Goal: Information Seeking & Learning: Find specific fact

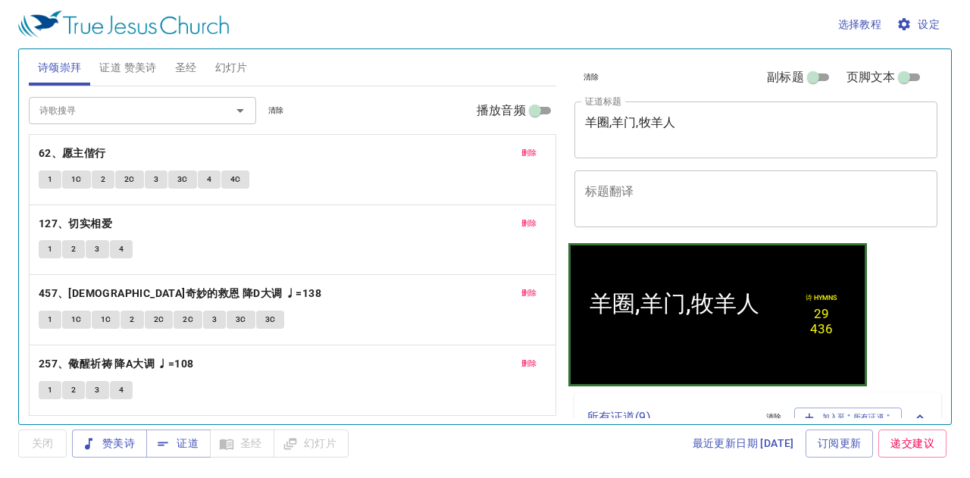
drag, startPoint x: 271, startPoint y: 109, endPoint x: 183, endPoint y: 125, distance: 89.3
click at [270, 108] on span "清除" at bounding box center [276, 111] width 16 height 14
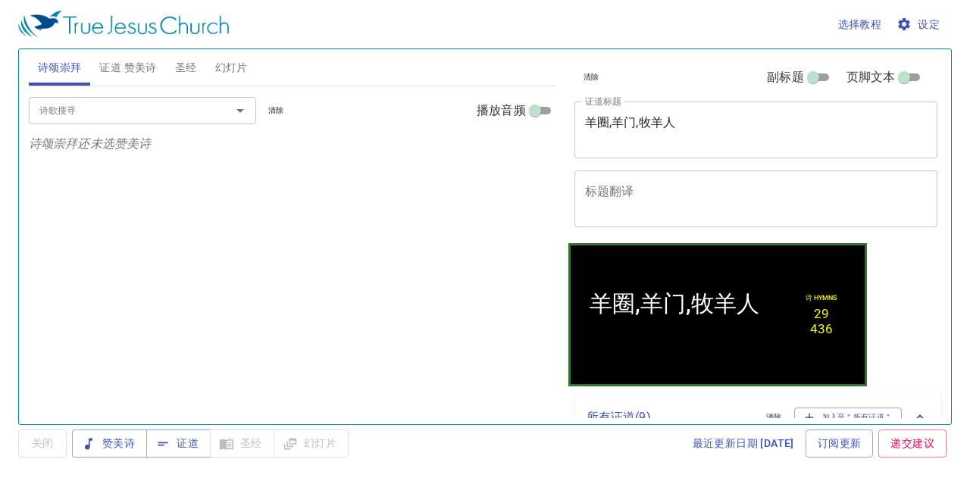
click at [171, 114] on input "诗歌搜寻" at bounding box center [120, 110] width 174 height 17
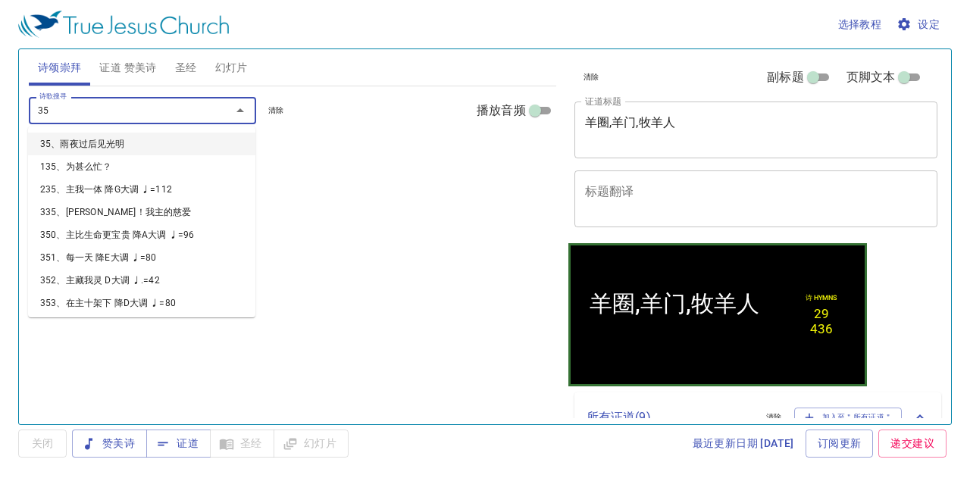
type input "351"
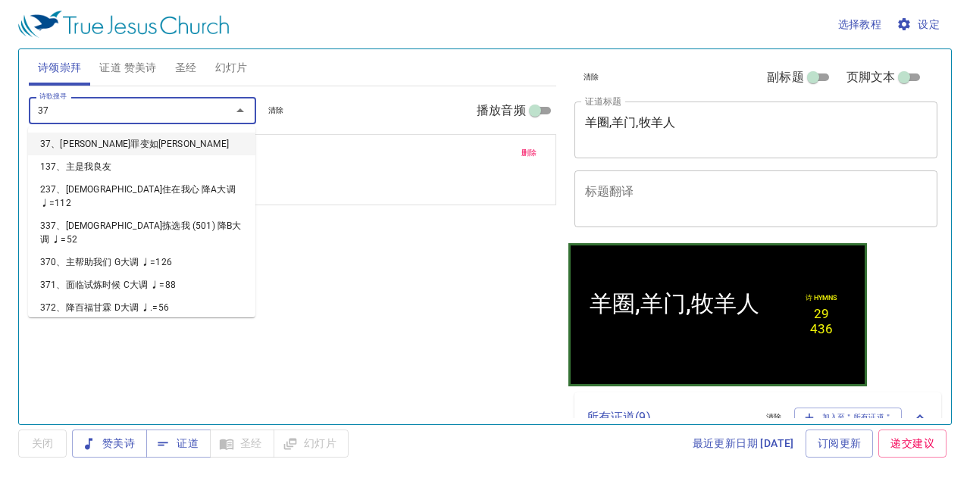
type input "370"
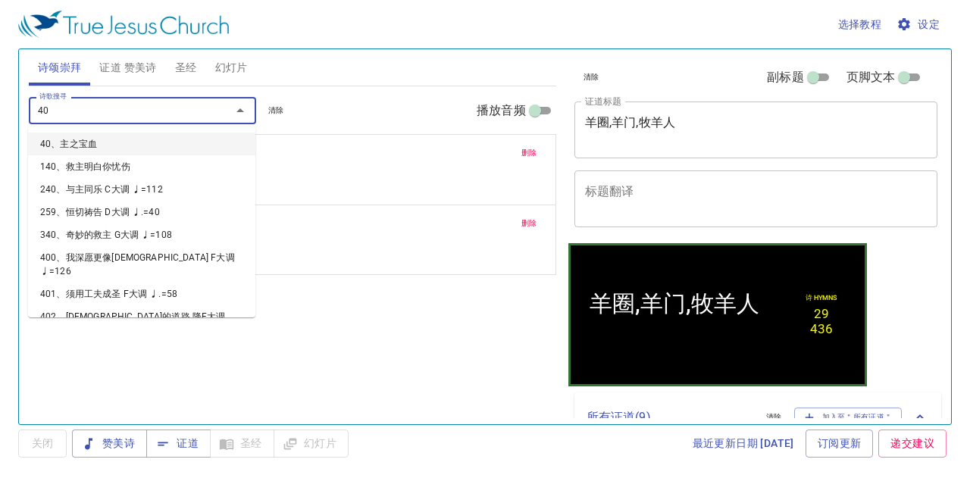
type input "406"
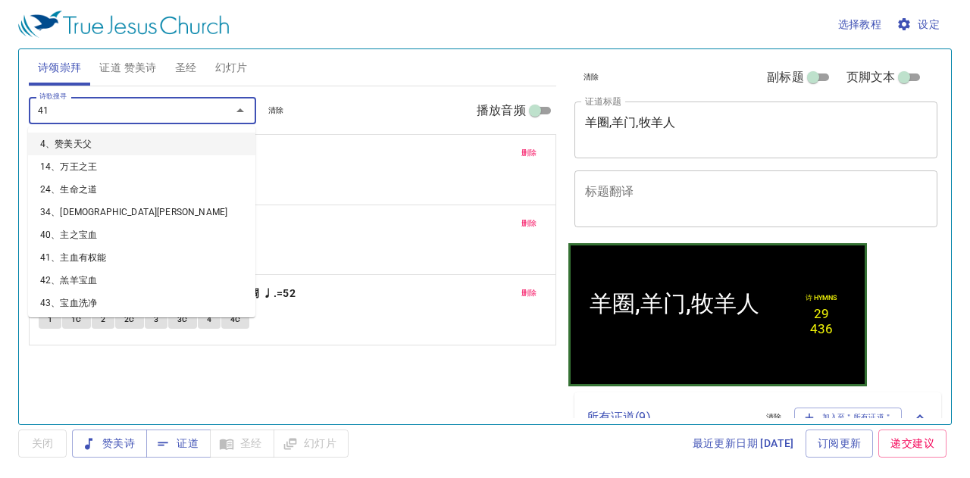
type input "411"
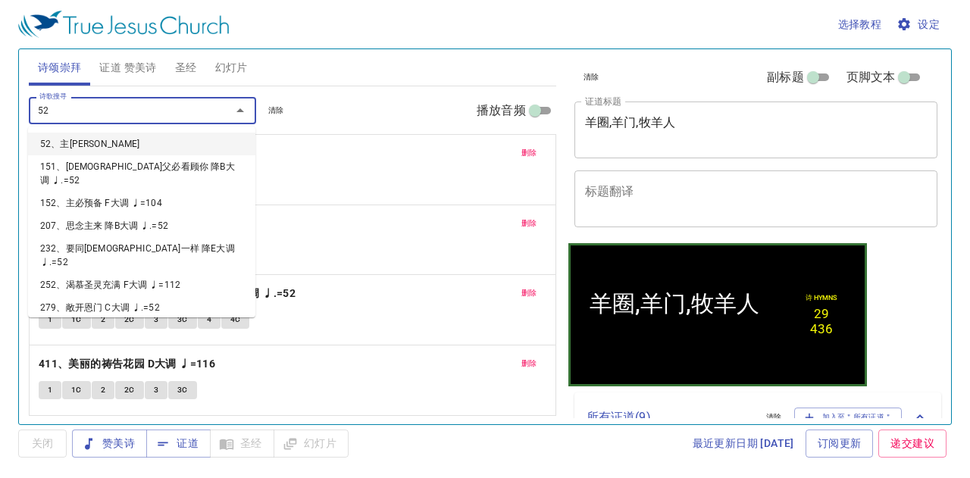
type input "524"
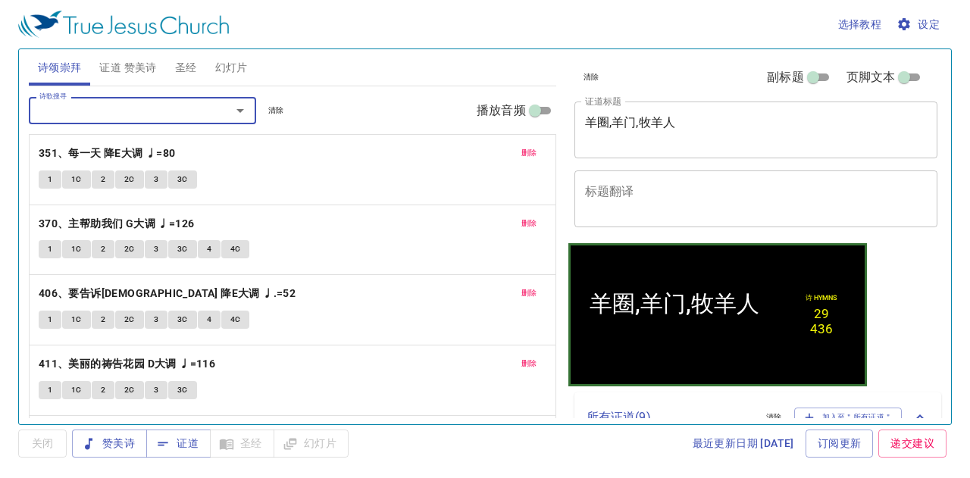
click at [51, 57] on button "诗颂崇拜" at bounding box center [60, 67] width 62 height 36
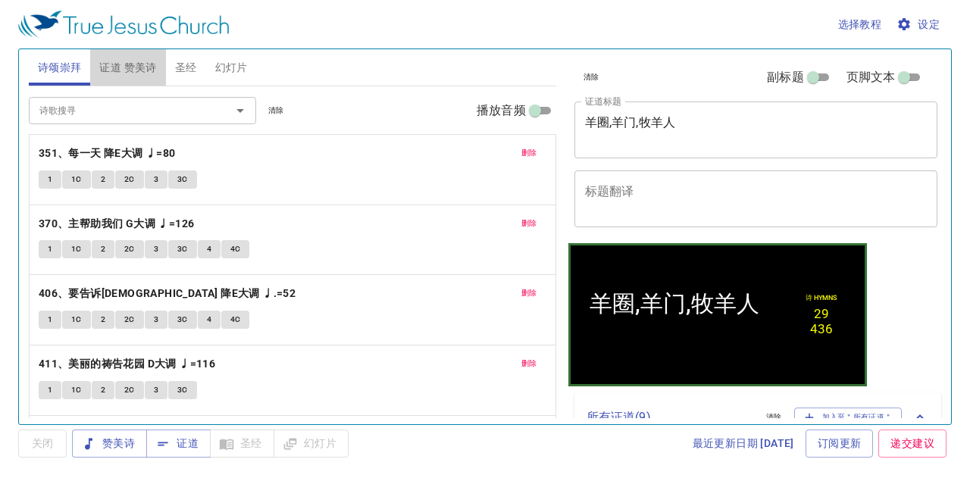
click at [117, 68] on span "证道 赞美诗" at bounding box center [127, 67] width 57 height 19
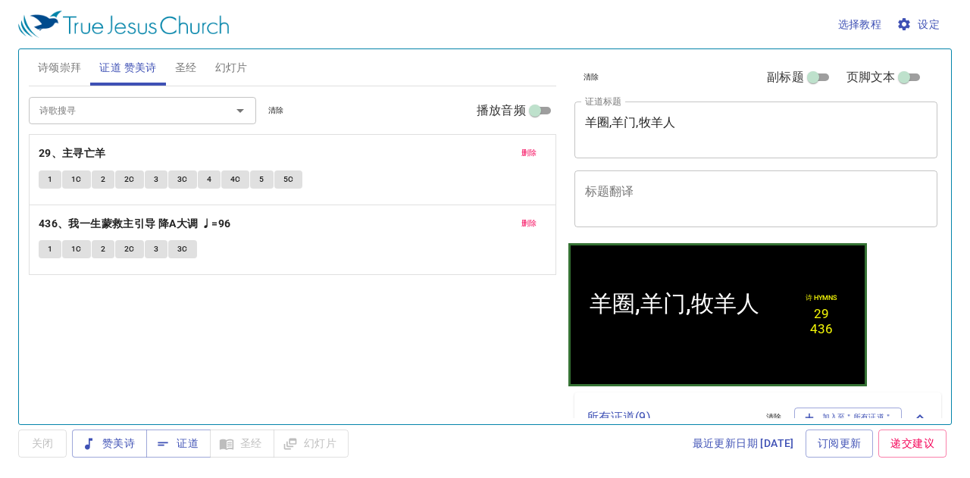
click at [72, 61] on span "诗颂崇拜" at bounding box center [60, 67] width 44 height 19
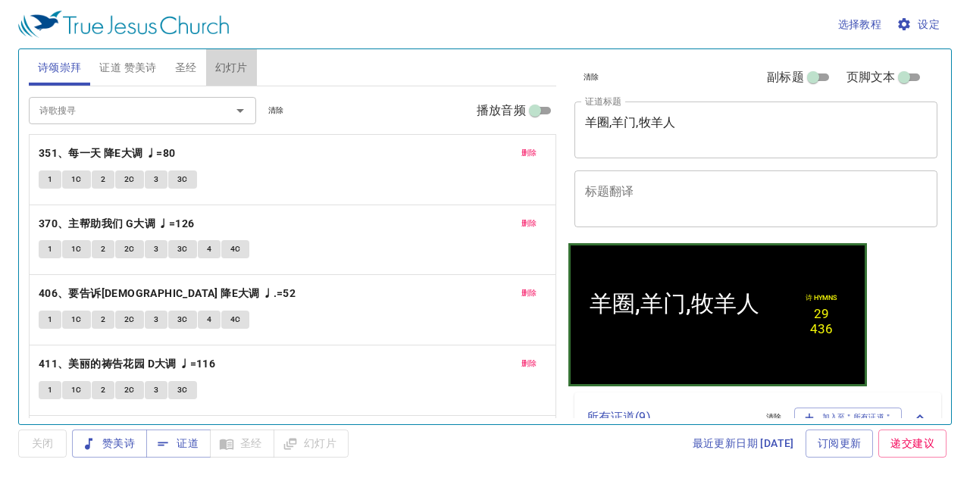
click at [221, 68] on span "幻灯片" at bounding box center [231, 67] width 33 height 19
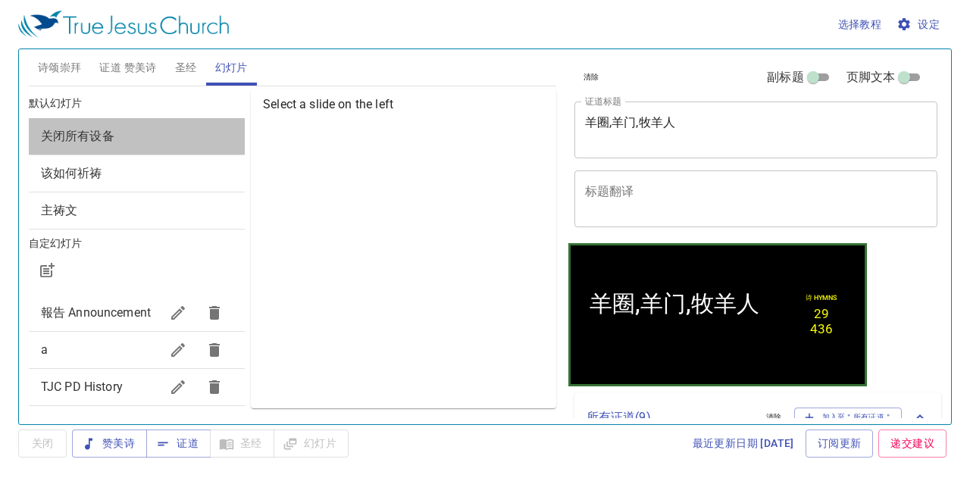
click at [189, 142] on span "关闭所有设备" at bounding box center [137, 136] width 192 height 18
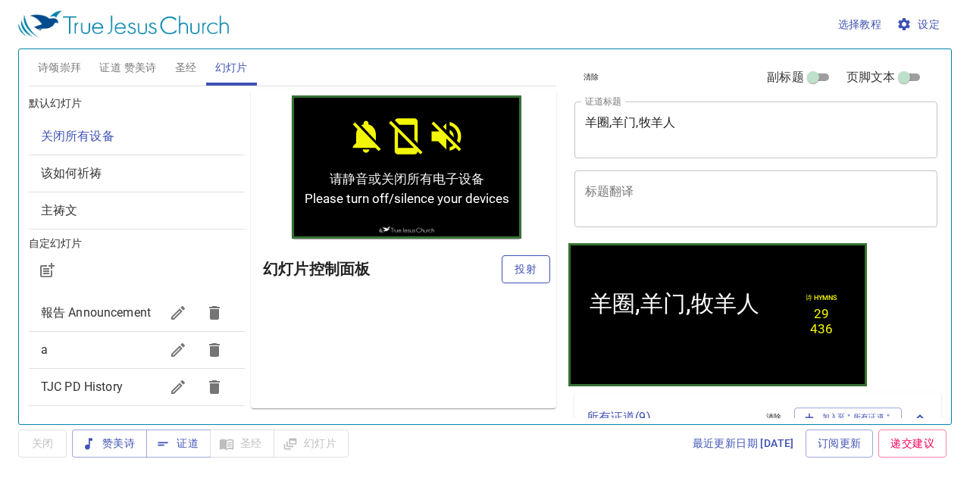
click at [518, 272] on span "投射" at bounding box center [526, 269] width 24 height 19
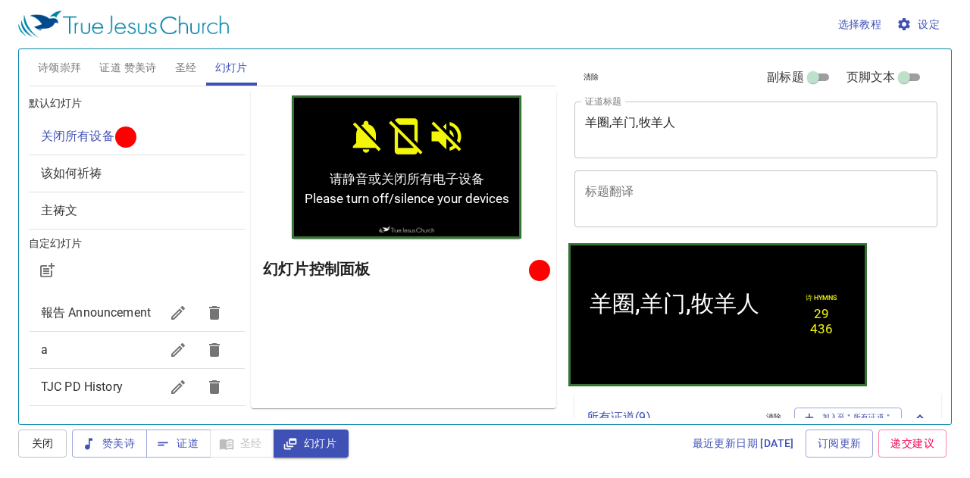
click at [232, 177] on div "该如何祈祷" at bounding box center [137, 173] width 216 height 36
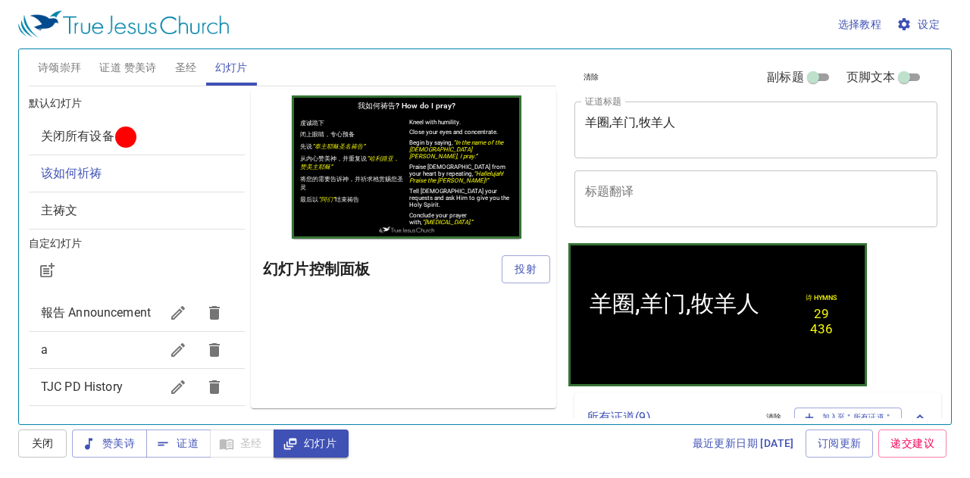
click at [61, 70] on span "诗颂崇拜" at bounding box center [60, 67] width 44 height 19
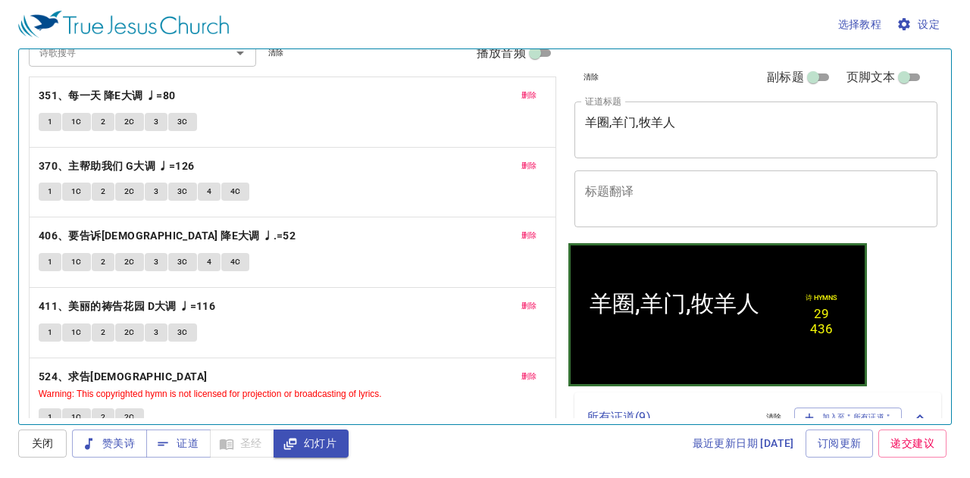
scroll to position [76, 0]
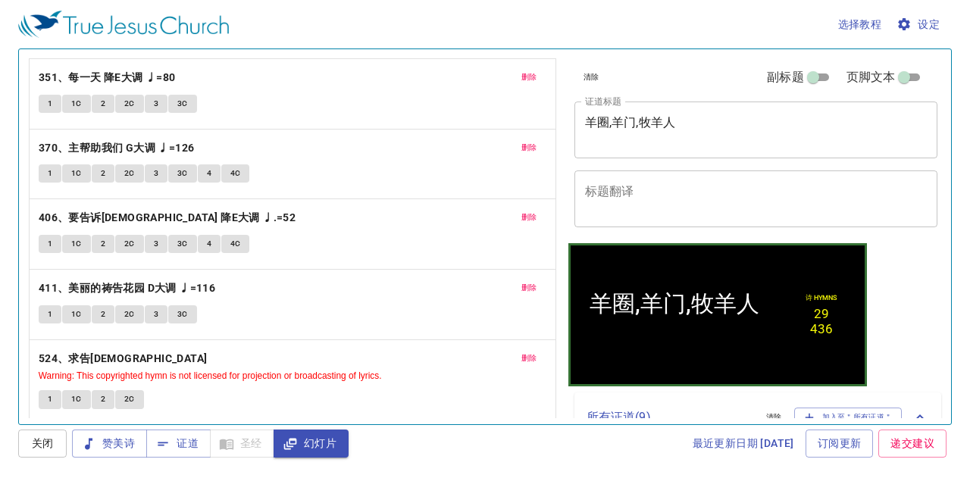
click at [607, 458] on div "选择教程 设定 诗颂崇拜 证道 赞美诗 圣经 幻灯片 诗歌搜寻 诗歌搜寻 清除 播放音频 删除 351、每一天 降E大调 ♩=80 1 1C 2 2C 3 3…" at bounding box center [485, 239] width 970 height 478
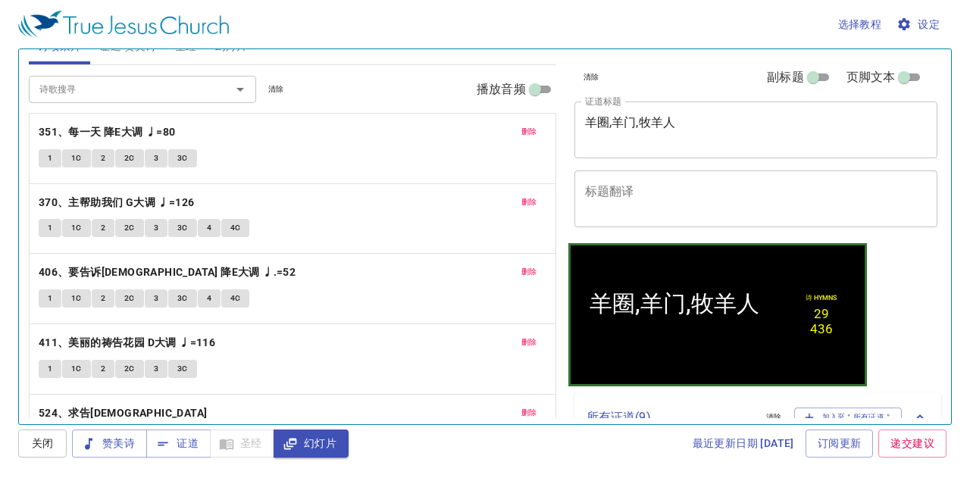
scroll to position [0, 0]
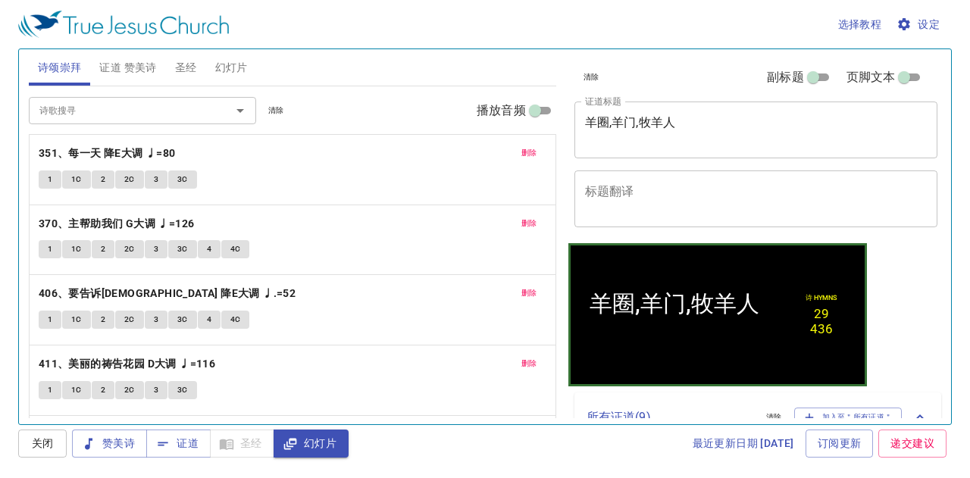
click at [113, 71] on span "证道 赞美诗" at bounding box center [127, 67] width 57 height 19
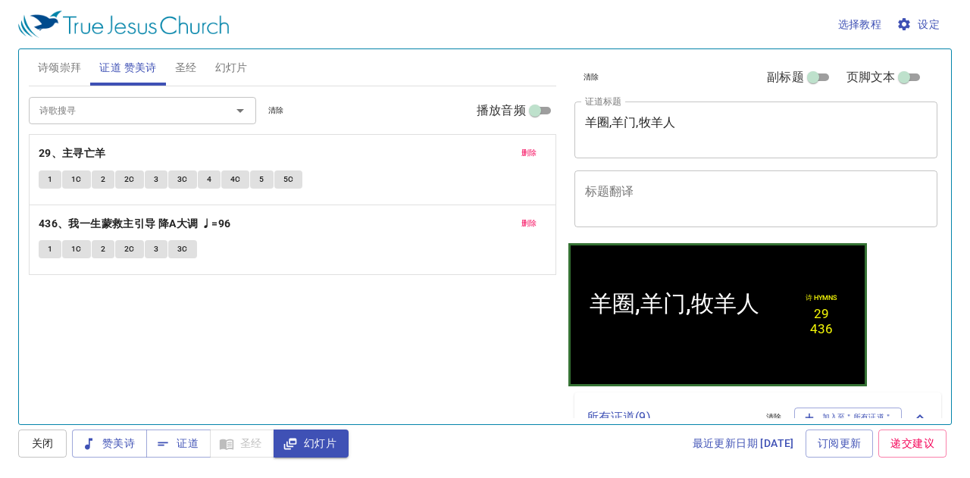
click at [711, 119] on textarea "羊圈,羊门,牧羊人" at bounding box center [756, 129] width 342 height 29
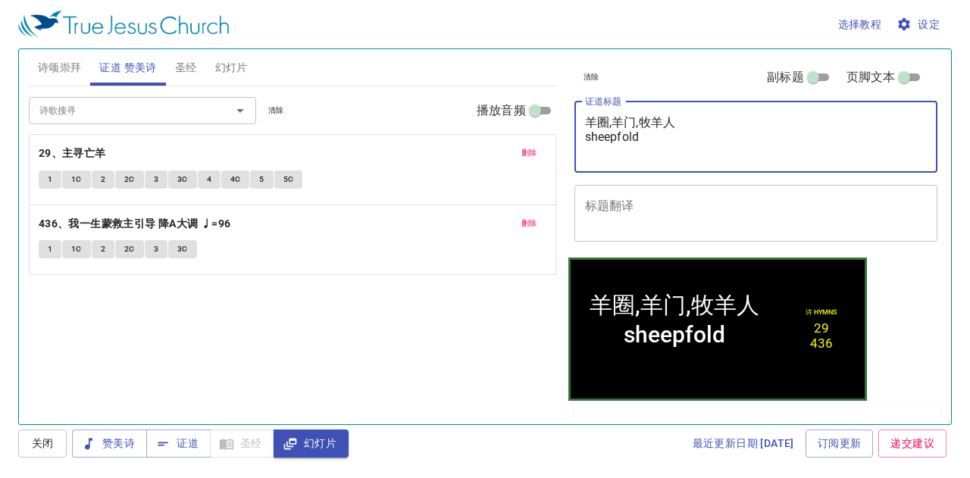
click at [594, 136] on textarea "羊圈,羊门,牧羊人 sheepfold" at bounding box center [756, 136] width 342 height 43
click at [651, 139] on textarea "羊圈,羊门,牧羊人 Sheepfold" at bounding box center [756, 136] width 342 height 43
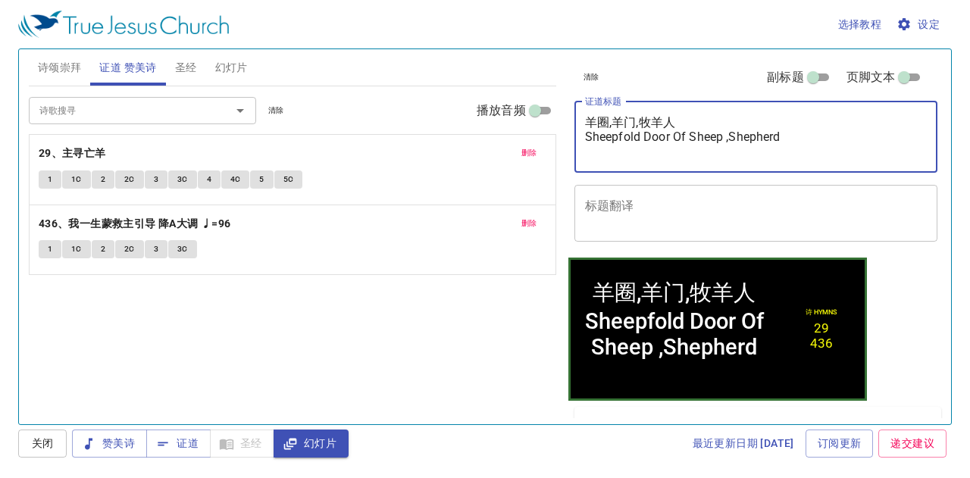
type textarea "羊圈,羊门,牧羊人 Sheepfold Door Of Sheep ,Shepherd"
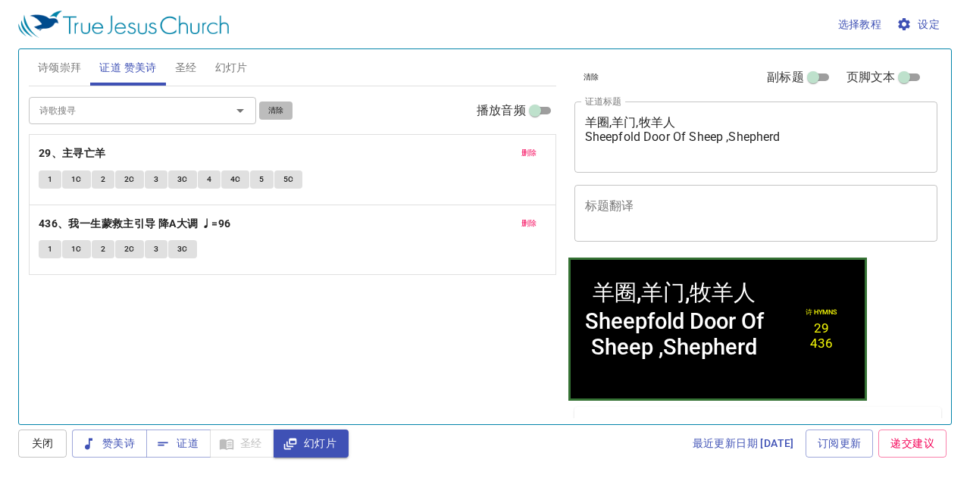
click at [273, 112] on span "清除" at bounding box center [276, 111] width 16 height 14
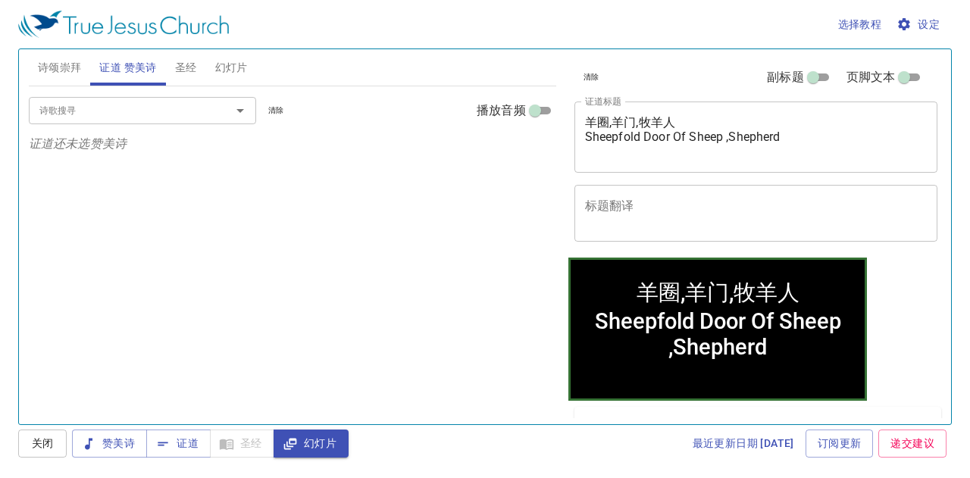
click at [150, 105] on input "诗歌搜寻" at bounding box center [120, 110] width 174 height 17
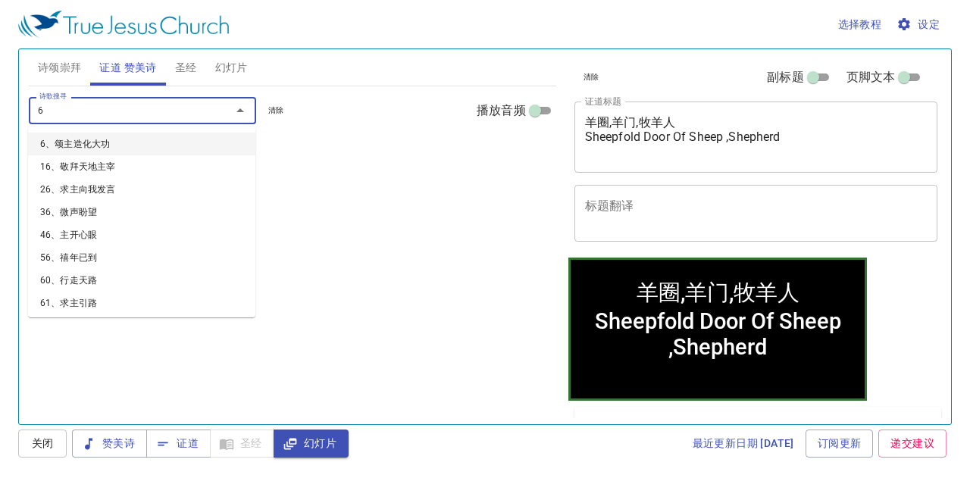
type input "61"
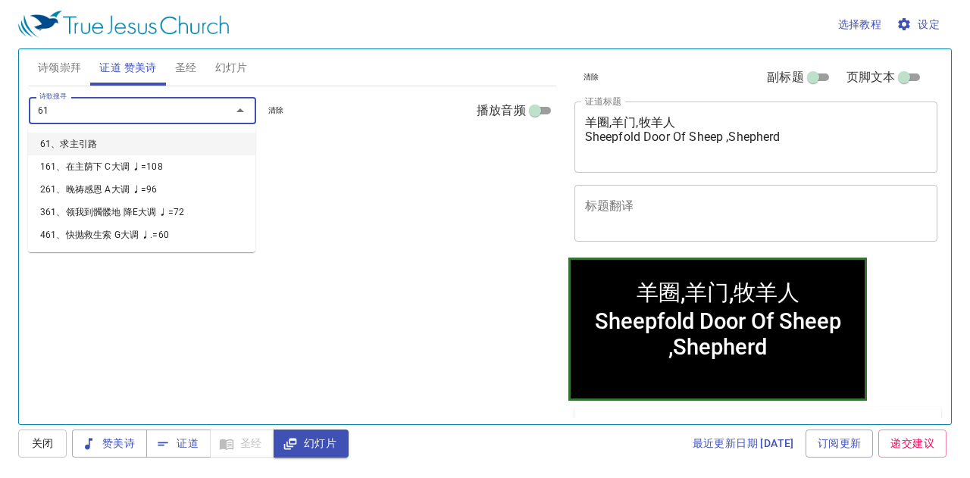
click at [158, 140] on li "61、求主引路" at bounding box center [141, 144] width 227 height 23
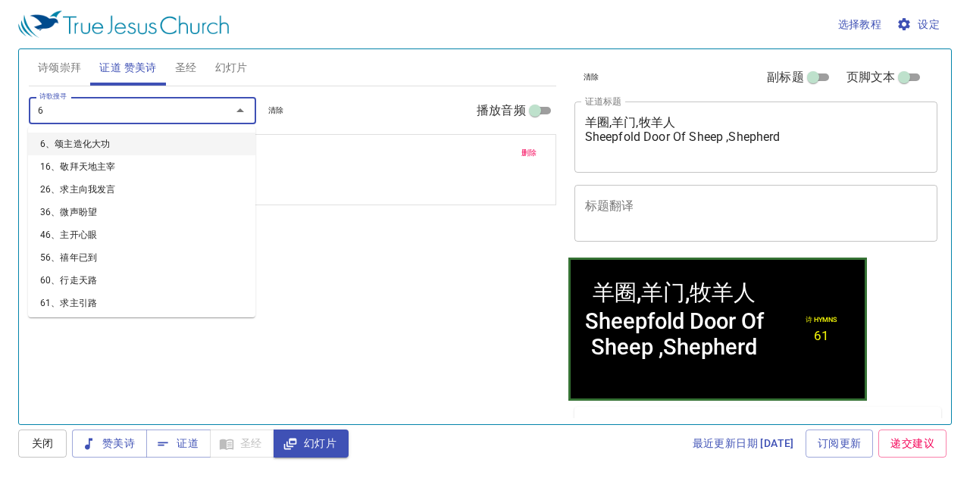
type input "63"
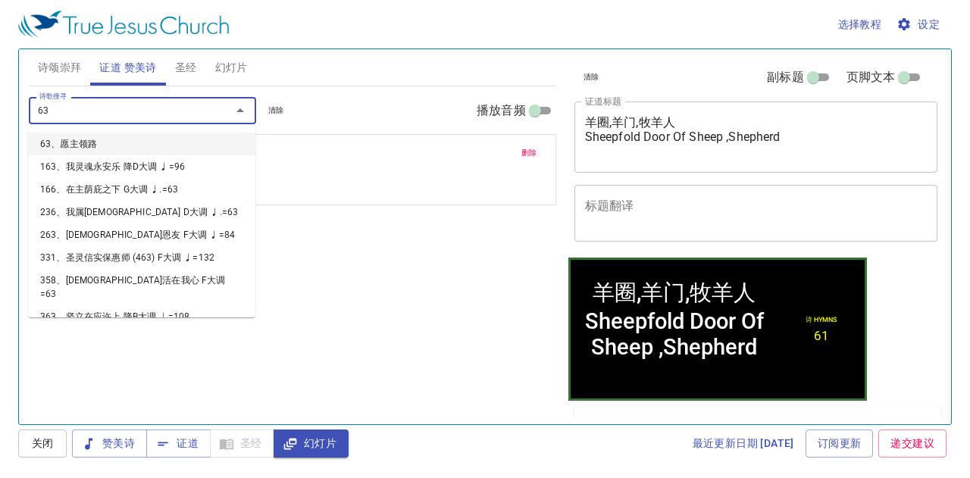
click at [180, 140] on li "63、愿主领路" at bounding box center [141, 144] width 227 height 23
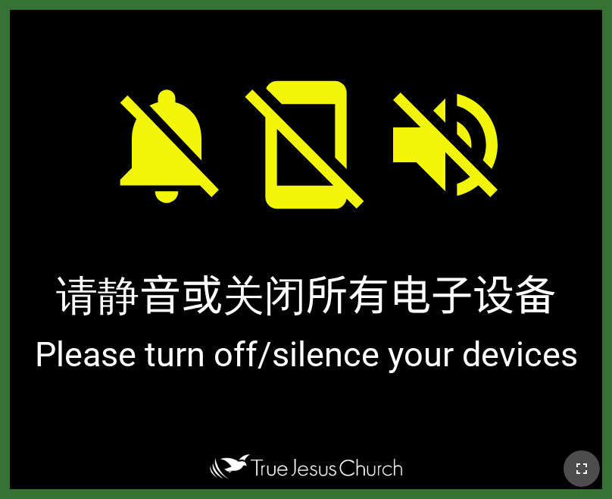
click at [580, 459] on icon "button" at bounding box center [582, 468] width 18 height 18
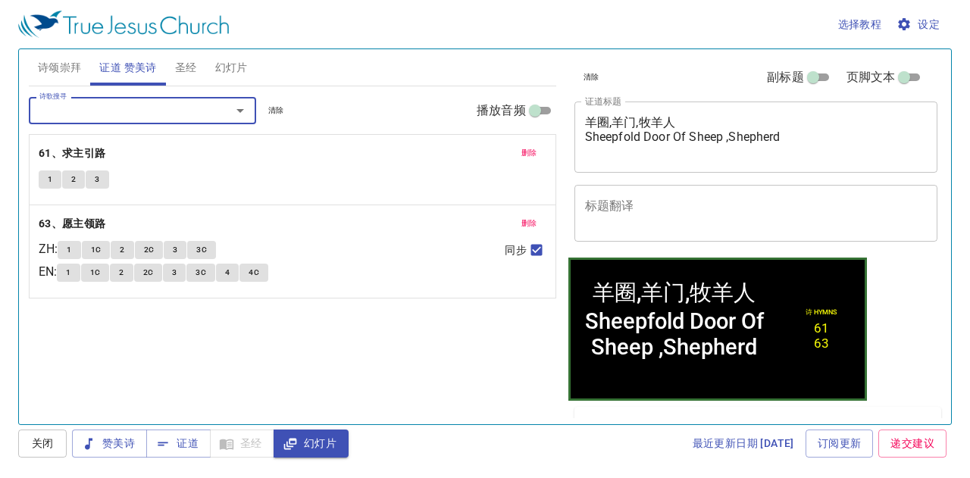
click at [45, 57] on button "诗颂崇拜" at bounding box center [60, 67] width 62 height 36
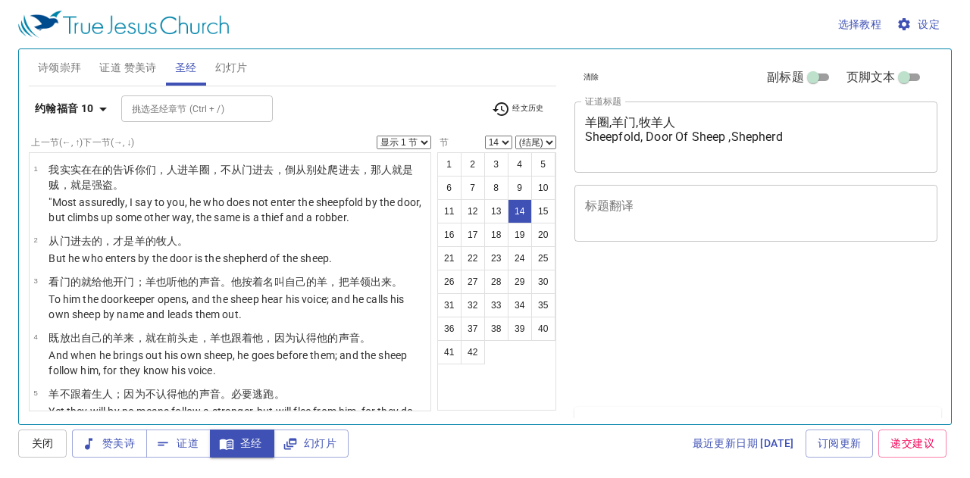
select select "14"
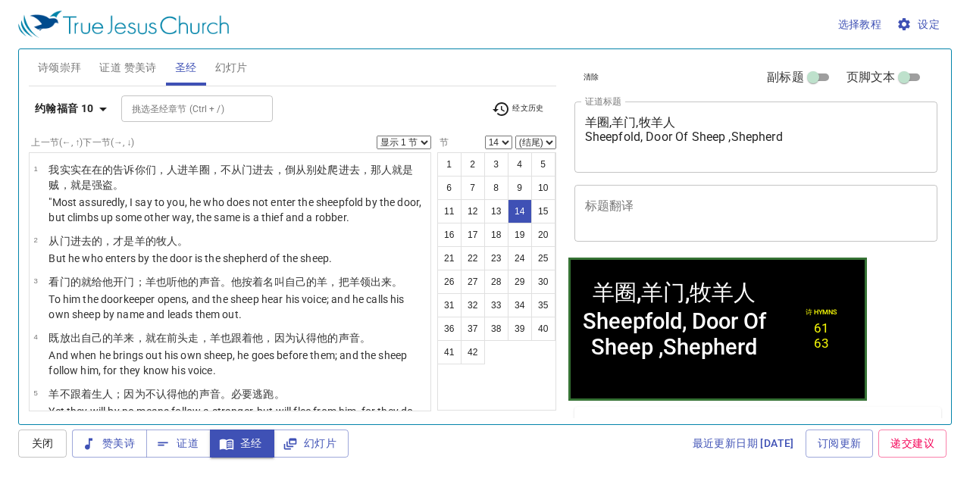
scroll to position [656, 0]
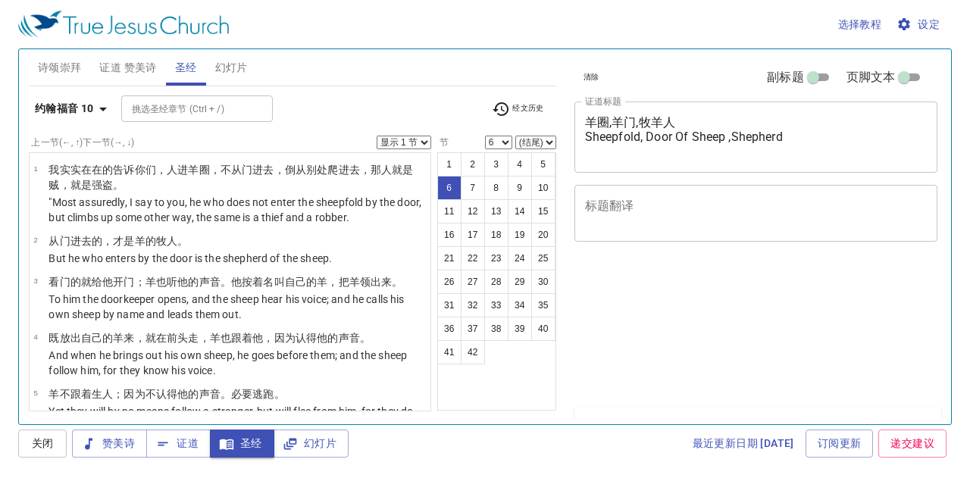
select select "6"
select select "7"
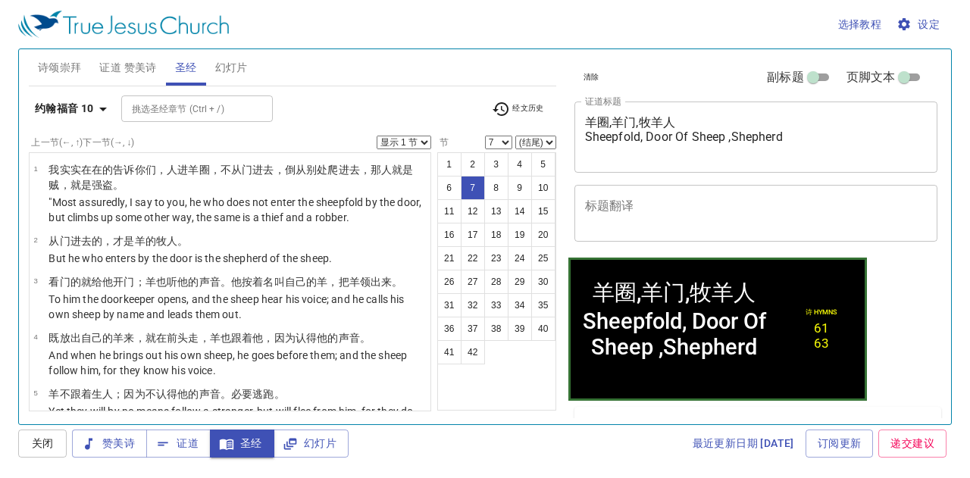
scroll to position [230, 0]
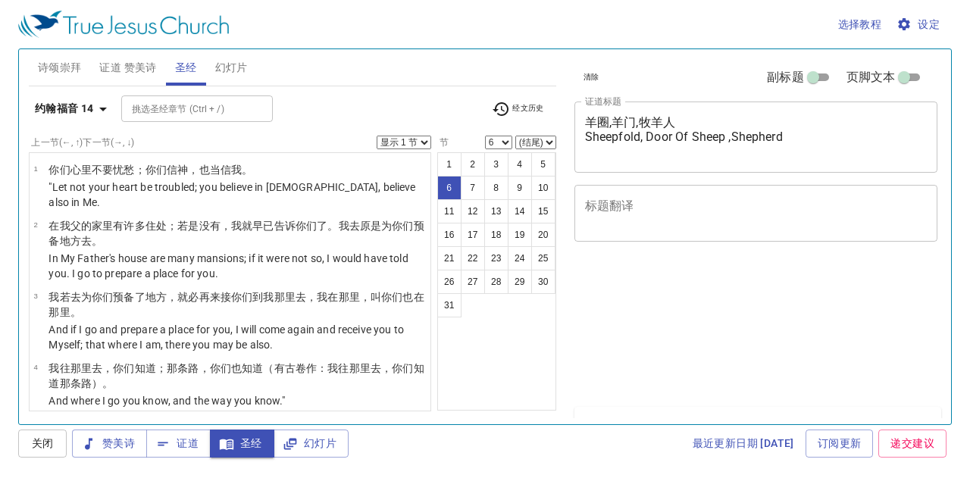
select select "6"
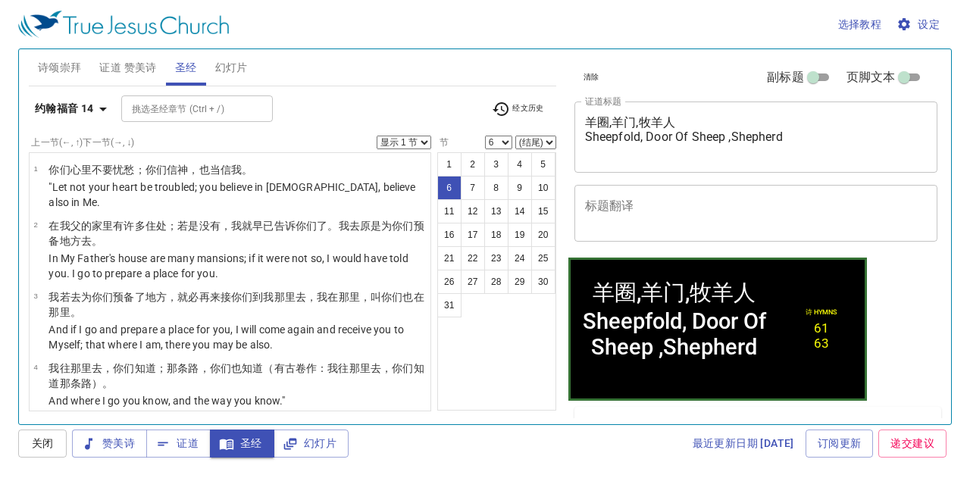
scroll to position [200, 0]
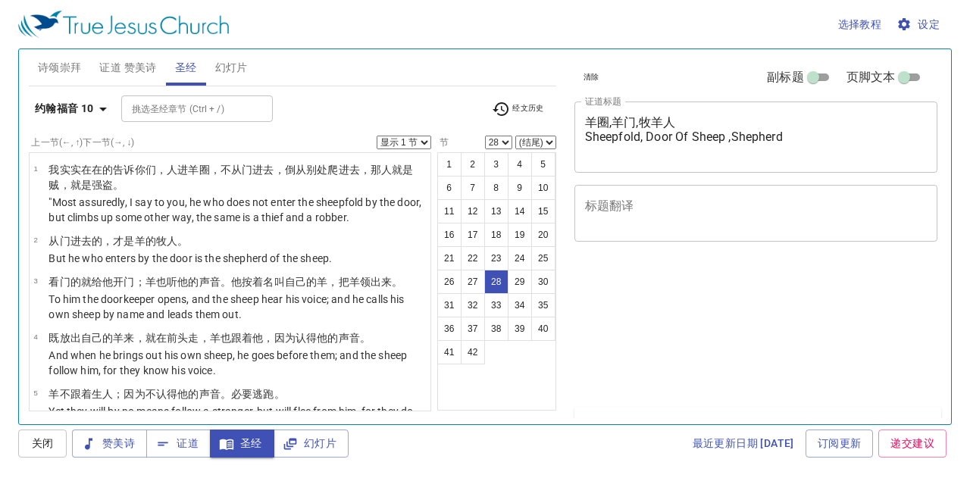
select select "28"
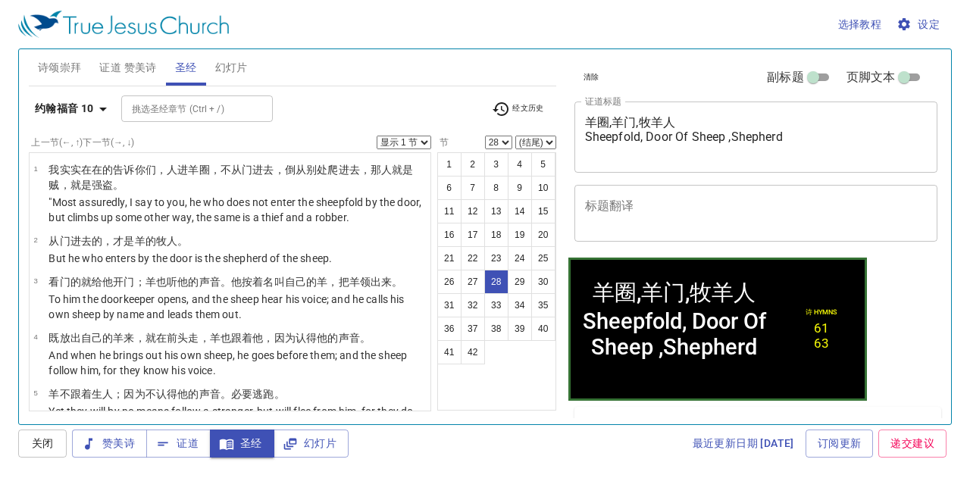
scroll to position [1455, 0]
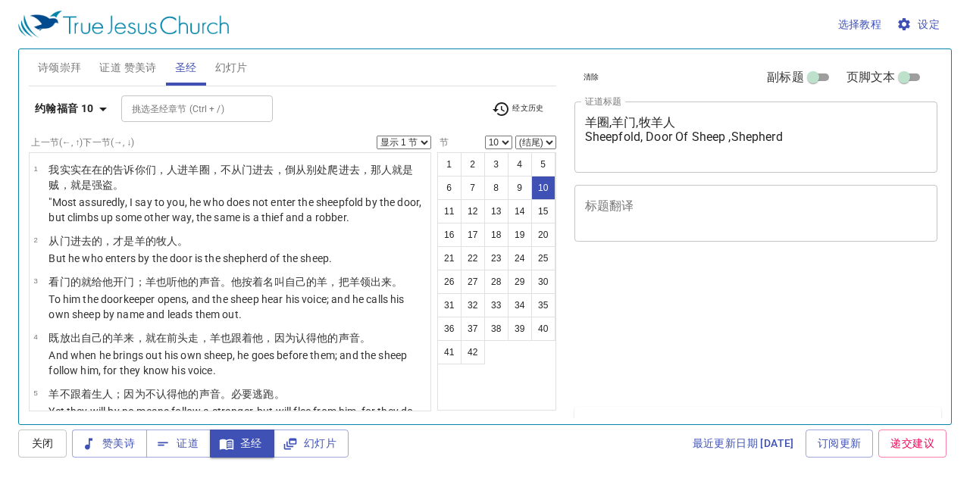
select select "10"
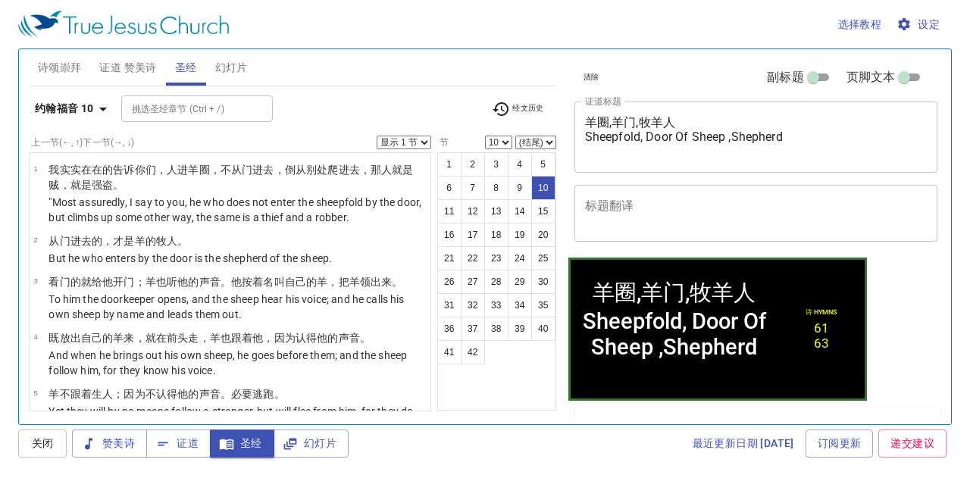
scroll to position [379, 0]
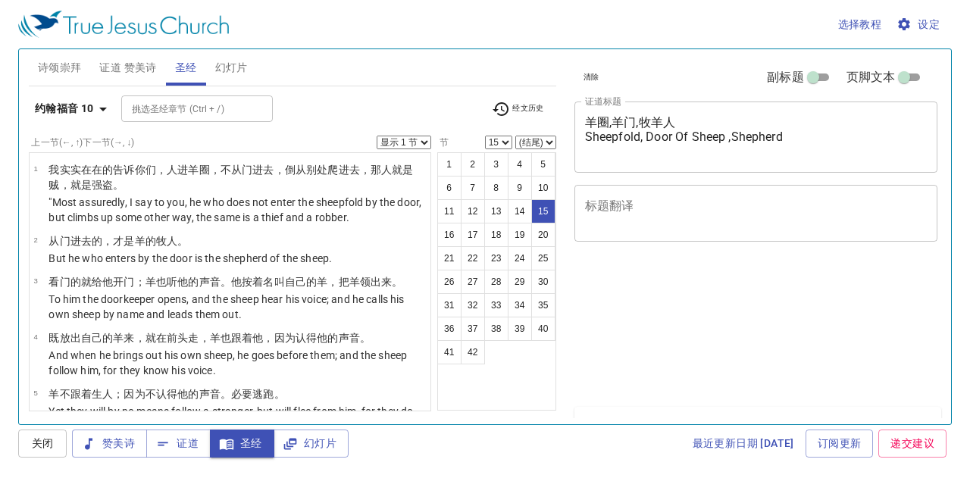
select select "15"
